Goal: Obtain resource: Download file/media

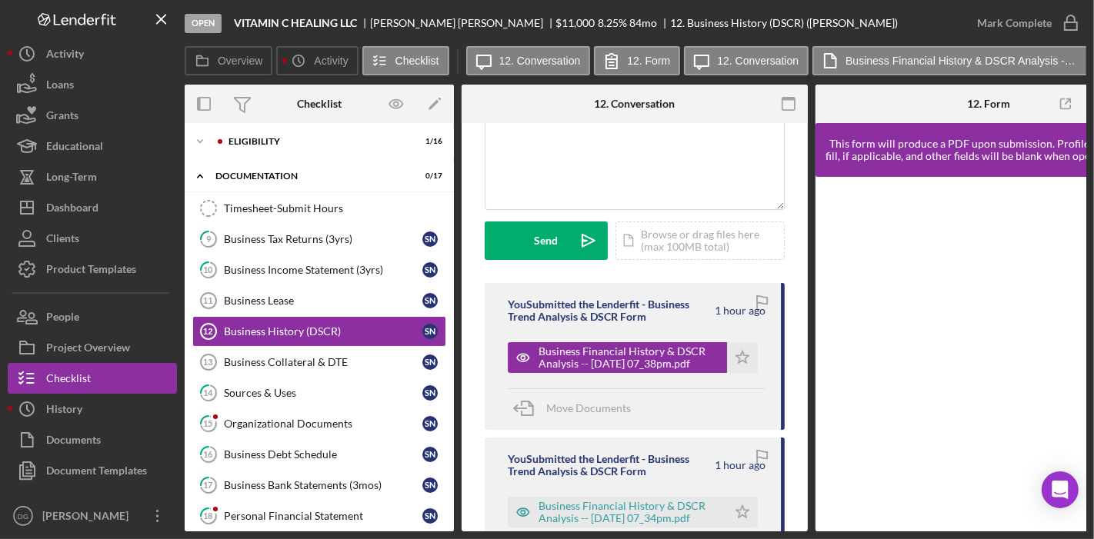
scroll to position [143, 0]
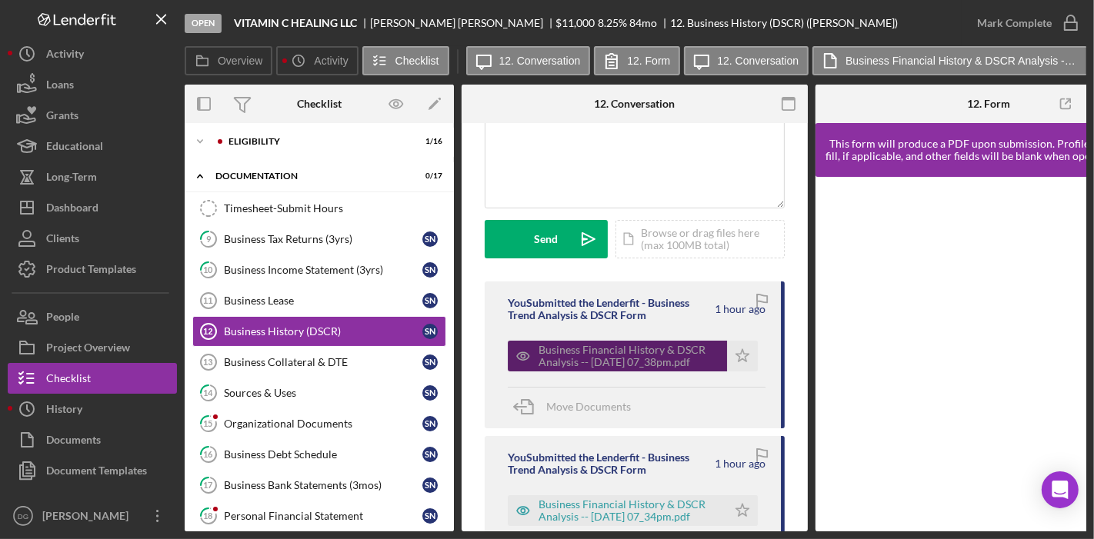
click at [646, 357] on div "Business Financial History & DSCR Analysis -- [DATE] 07_38pm.pdf" at bounding box center [628, 356] width 181 height 25
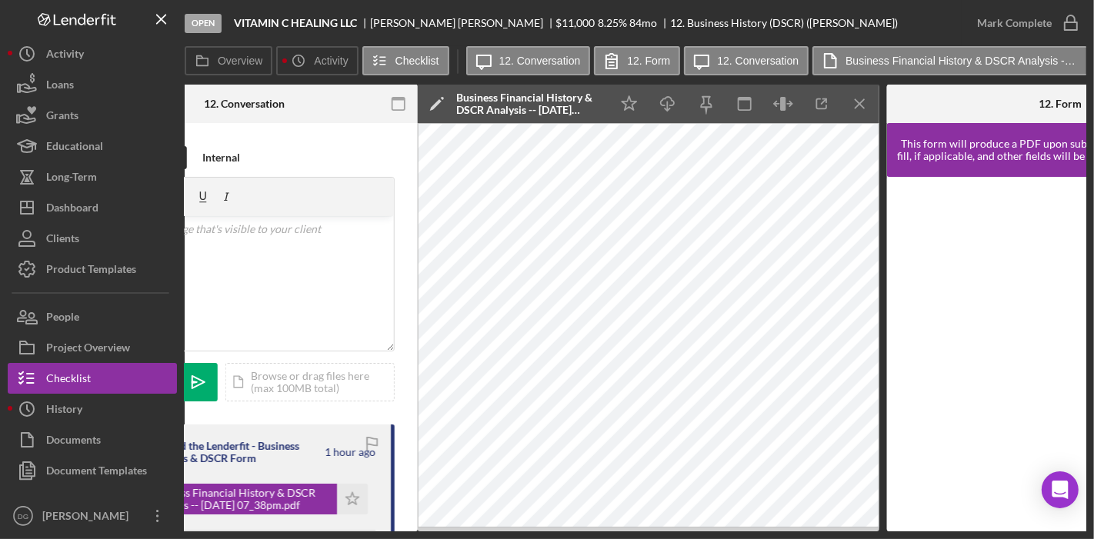
scroll to position [0, 1117]
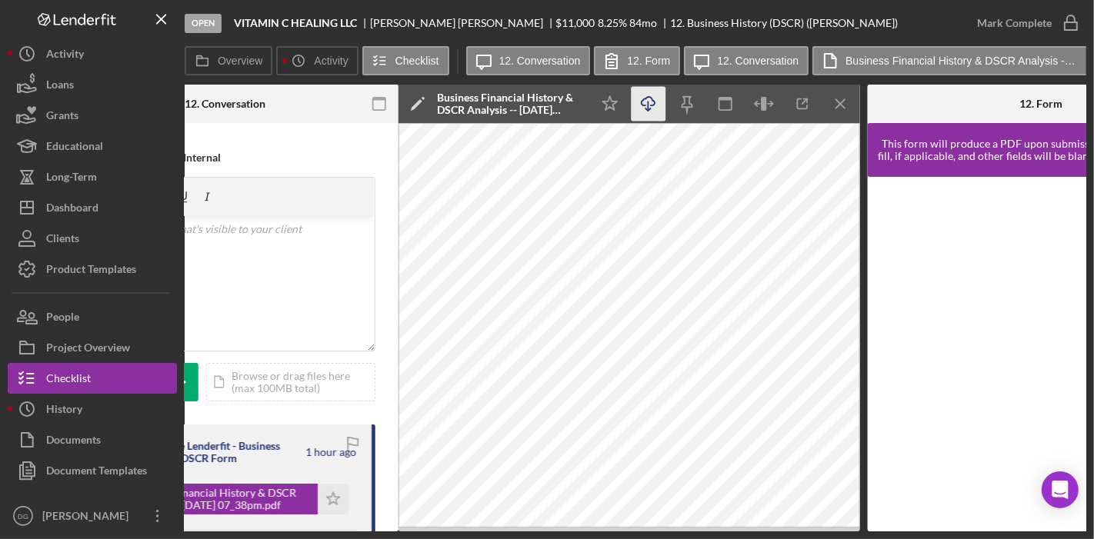
click at [650, 100] on icon "Icon/Download" at bounding box center [648, 104] width 35 height 35
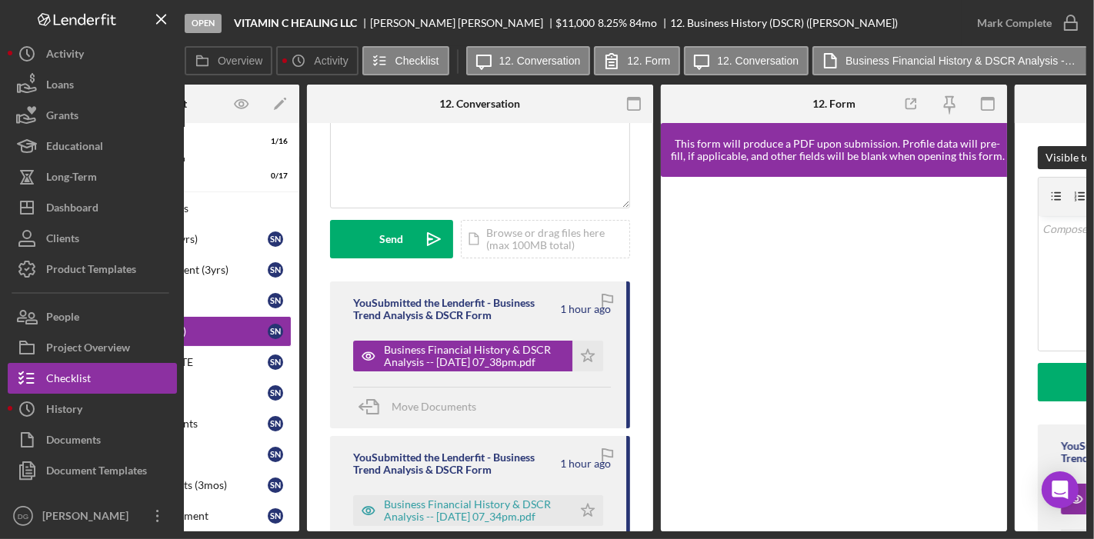
scroll to position [0, 0]
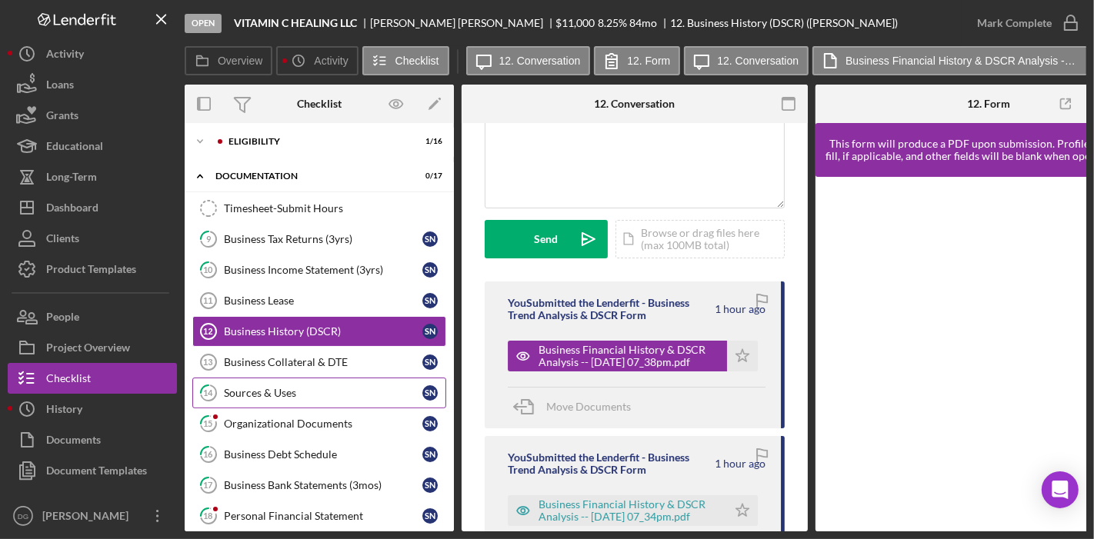
click at [259, 387] on div "Sources & Uses" at bounding box center [323, 393] width 198 height 12
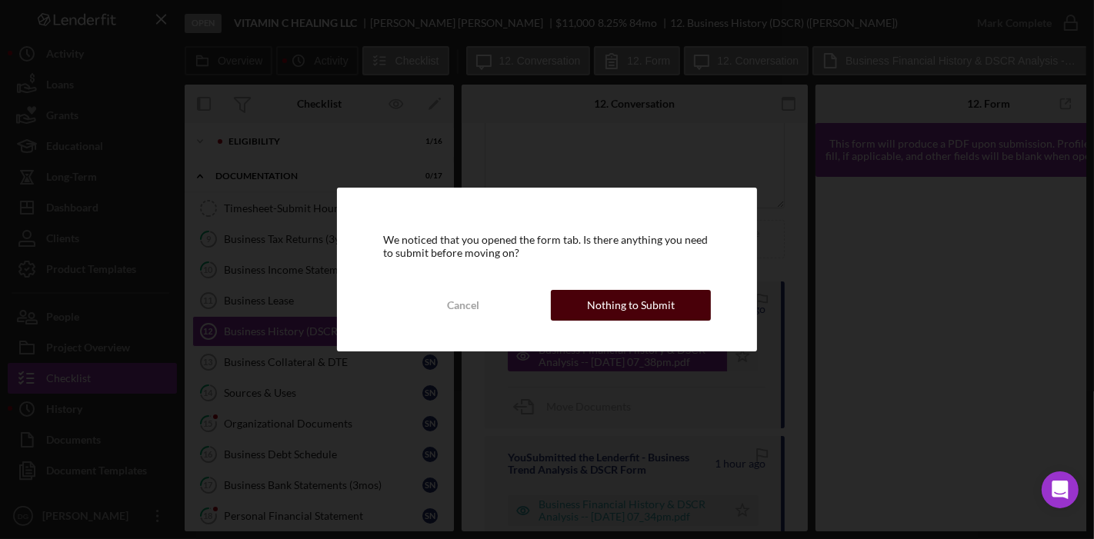
click at [632, 310] on div "Nothing to Submit" at bounding box center [631, 305] width 88 height 31
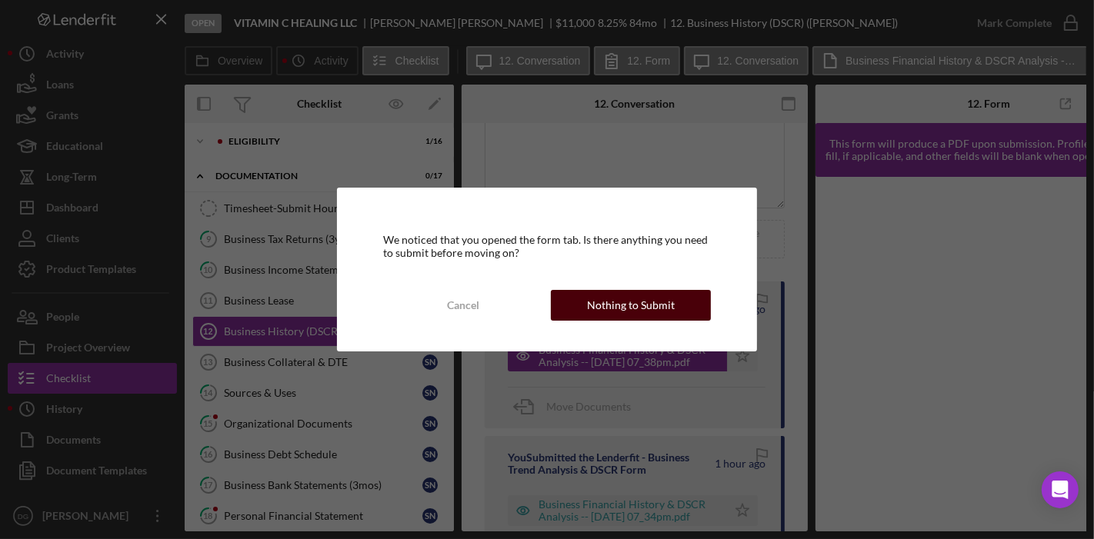
click at [663, 304] on div "Nothing to Submit" at bounding box center [631, 305] width 88 height 31
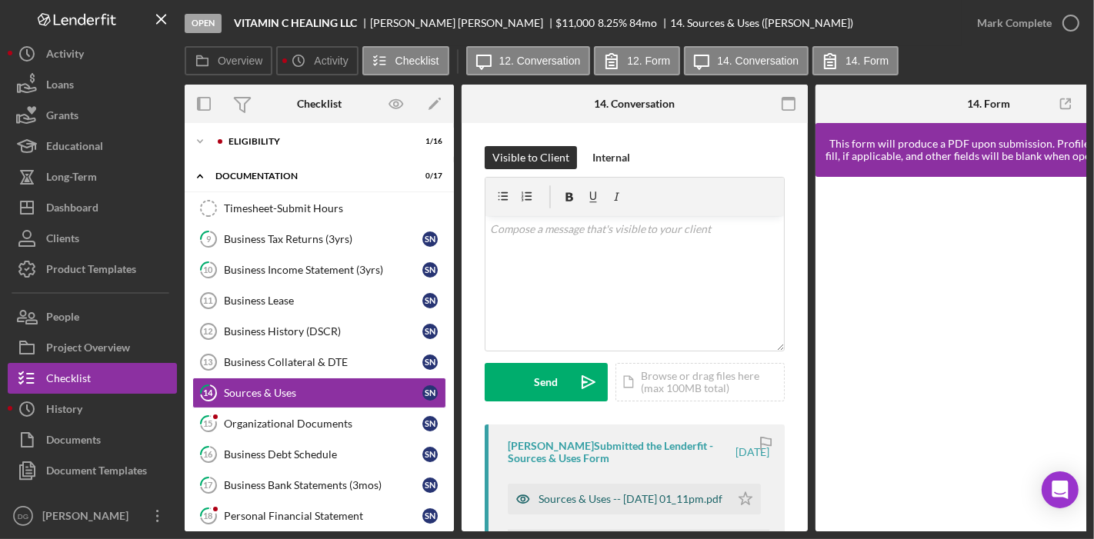
click at [604, 497] on div "Sources & Uses -- [DATE] 01_11pm.pdf" at bounding box center [630, 499] width 184 height 12
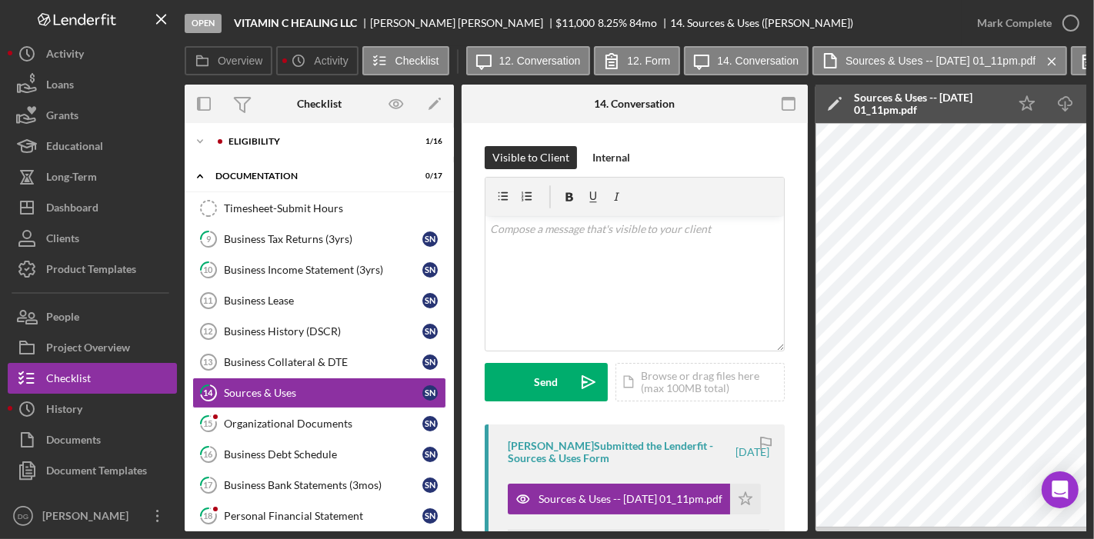
drag, startPoint x: 666, startPoint y: 531, endPoint x: 729, endPoint y: 539, distance: 63.5
click at [729, 538] on html "Open VITAMIN C HEALING LLC [PERSON_NAME] $11,000 $11,000 8.25 % 84 mo 14. Sourc…" at bounding box center [547, 269] width 1094 height 539
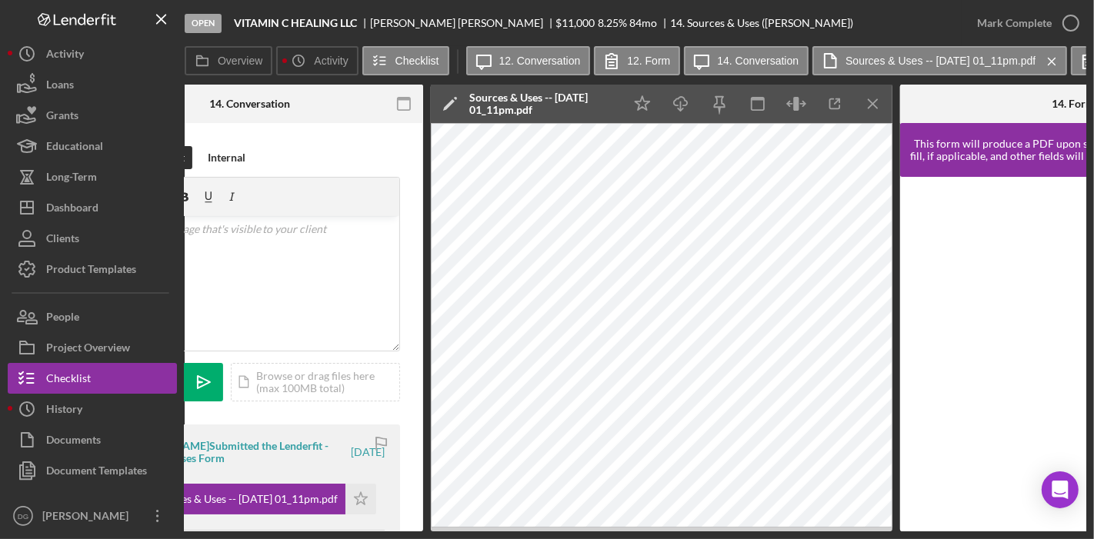
scroll to position [0, 383]
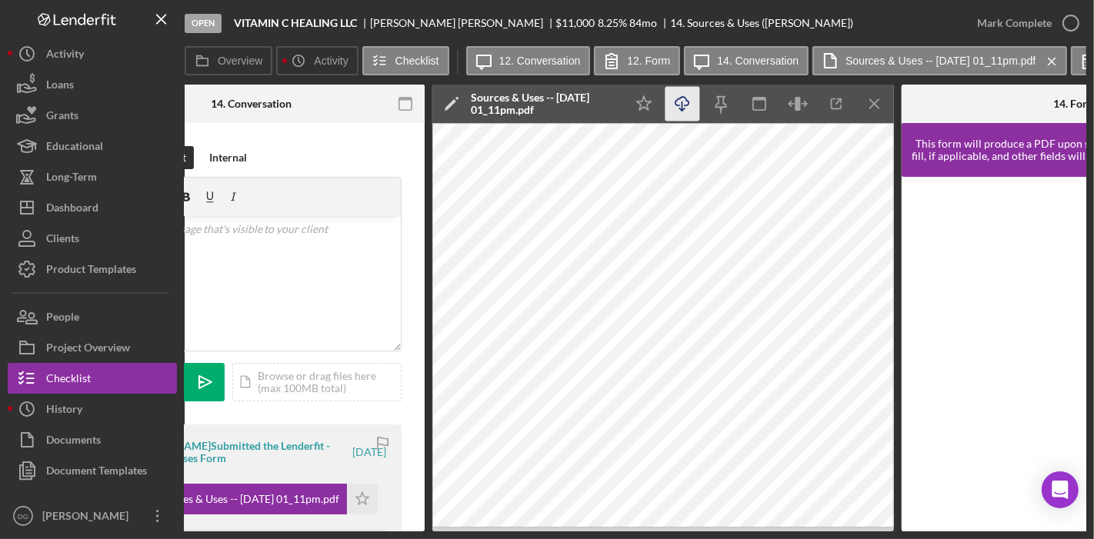
click at [681, 99] on icon "Icon/Download" at bounding box center [682, 104] width 35 height 35
